Goal: Task Accomplishment & Management: Manage account settings

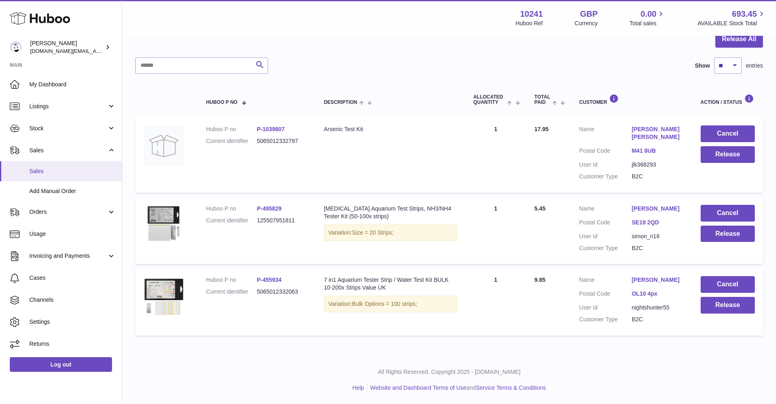
click at [26, 165] on link "Sales" at bounding box center [61, 171] width 122 height 20
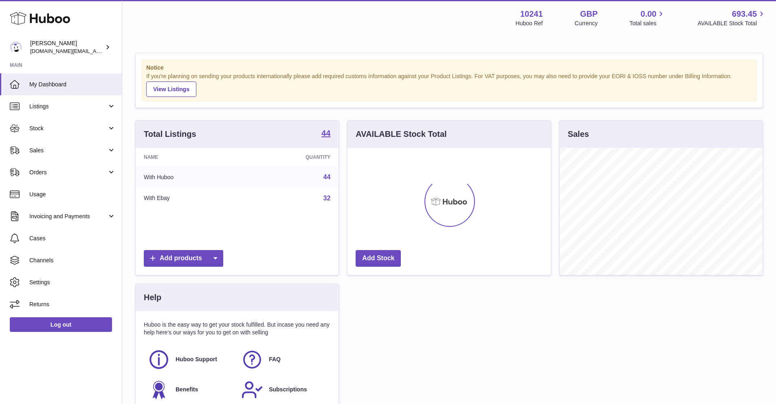
scroll to position [127, 203]
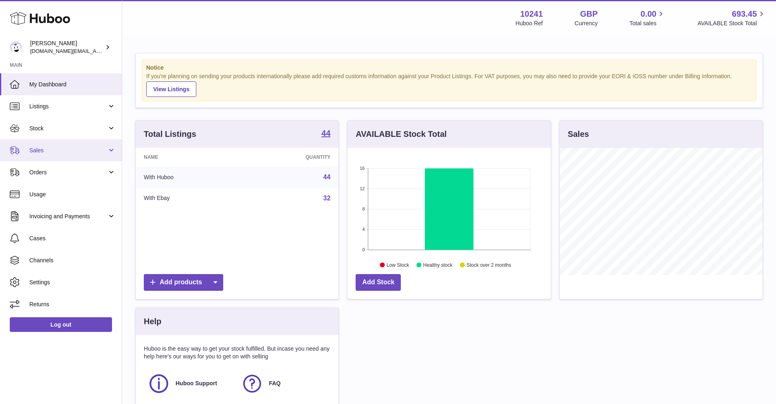
click at [104, 145] on link "Sales" at bounding box center [61, 150] width 122 height 22
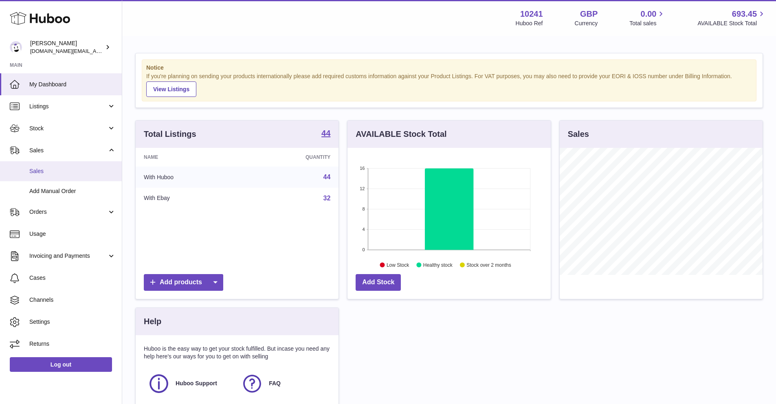
click at [98, 173] on span "Sales" at bounding box center [72, 171] width 86 height 8
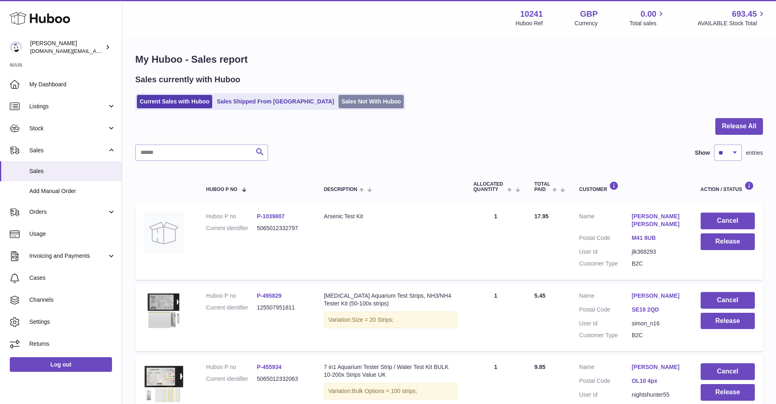
click at [338, 97] on link "Sales Not With Huboo" at bounding box center [370, 101] width 65 height 13
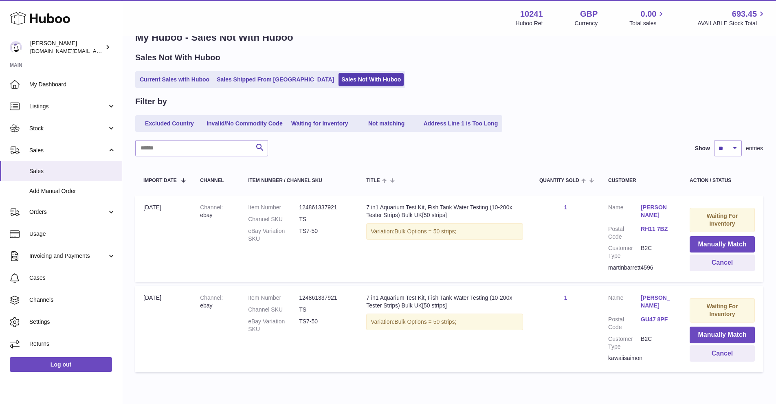
scroll to position [59, 0]
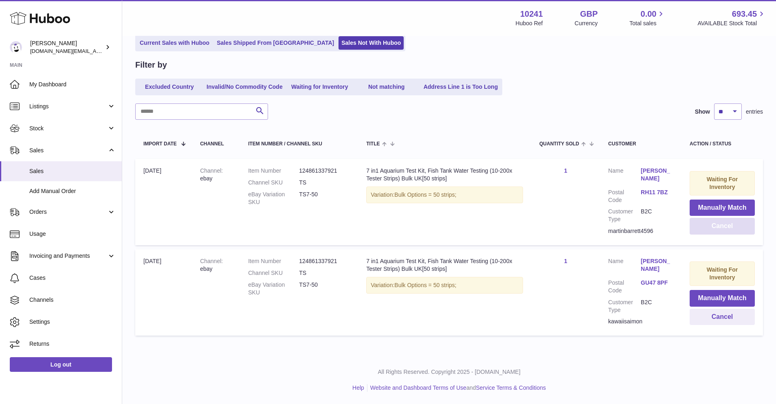
click at [723, 228] on button "Cancel" at bounding box center [721, 226] width 65 height 17
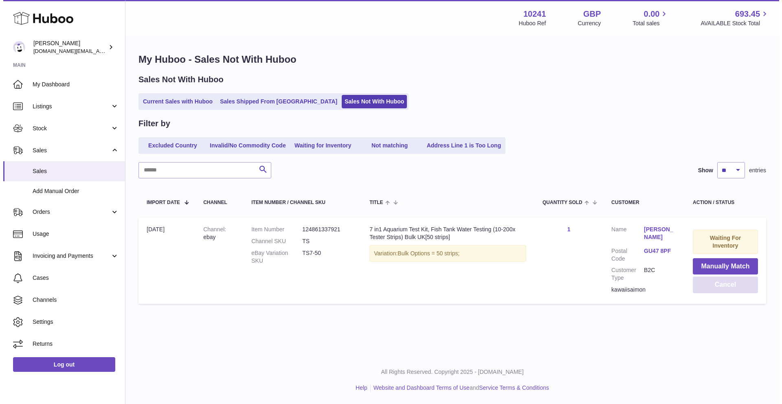
scroll to position [0, 0]
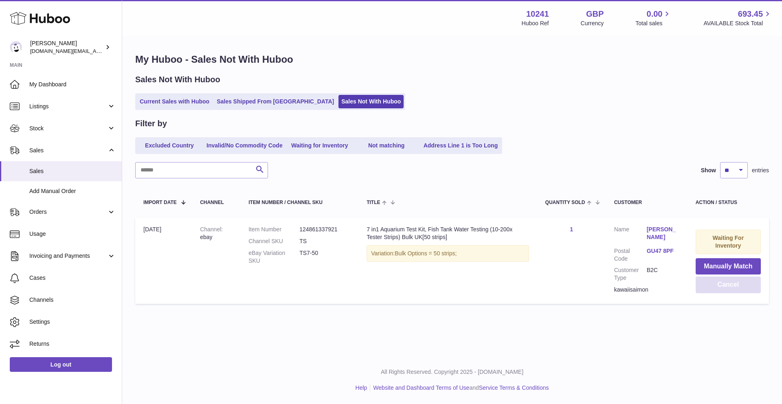
click at [712, 287] on button "Cancel" at bounding box center [727, 284] width 65 height 17
